Goal: Find contact information: Find contact information

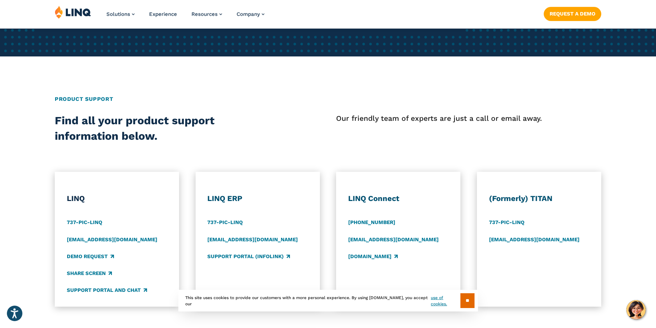
scroll to position [207, 0]
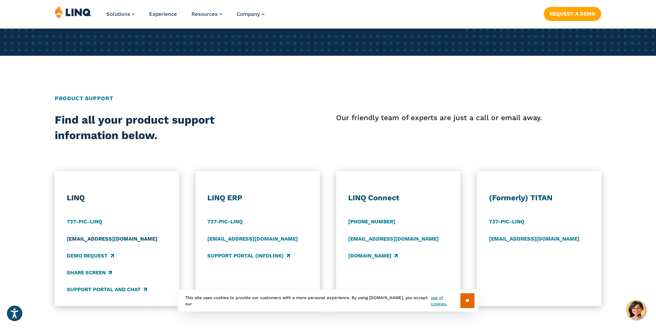
click at [84, 238] on link "[EMAIL_ADDRESS][DOMAIN_NAME]" at bounding box center [112, 239] width 91 height 8
click at [86, 238] on link "[EMAIL_ADDRESS][DOMAIN_NAME]" at bounding box center [112, 239] width 91 height 8
click at [461, 301] on input "**" at bounding box center [468, 301] width 14 height 15
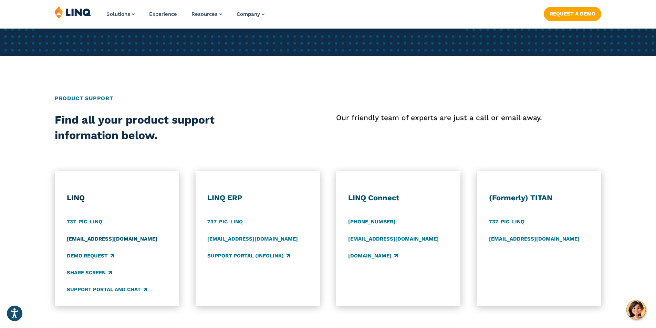
click at [71, 238] on link "[EMAIL_ADDRESS][DOMAIN_NAME]" at bounding box center [112, 239] width 91 height 8
drag, startPoint x: 342, startPoint y: 127, endPoint x: 337, endPoint y: 124, distance: 5.4
click at [339, 126] on div "Our friendly team of experts are just a call or email away." at bounding box center [468, 127] width 265 height 31
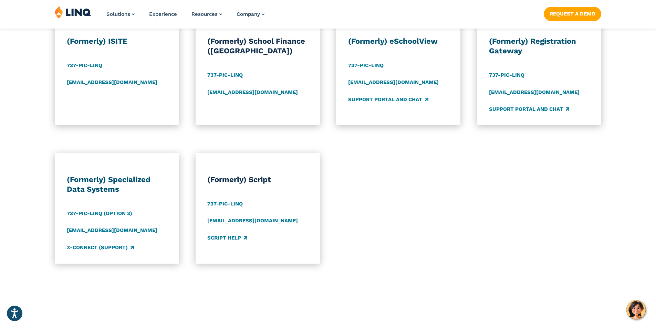
scroll to position [689, 0]
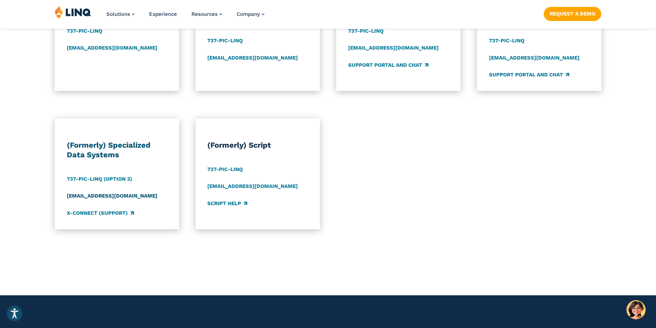
click at [79, 196] on link "[EMAIL_ADDRESS][DOMAIN_NAME]" at bounding box center [112, 197] width 91 height 8
